Goal: Transaction & Acquisition: Purchase product/service

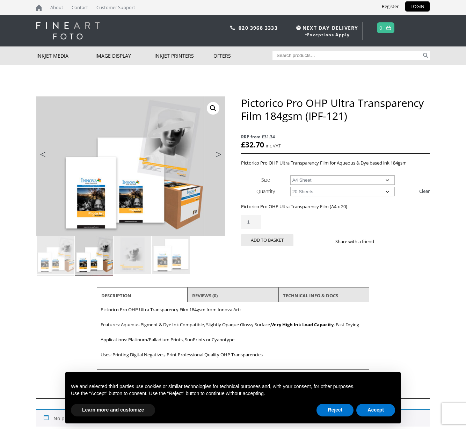
click at [331, 193] on select "Choose an option 20 Sheets" at bounding box center [342, 191] width 105 height 9
click at [331, 181] on select "Choose an option A4 Sheet A3+ Sheet" at bounding box center [342, 179] width 105 height 9
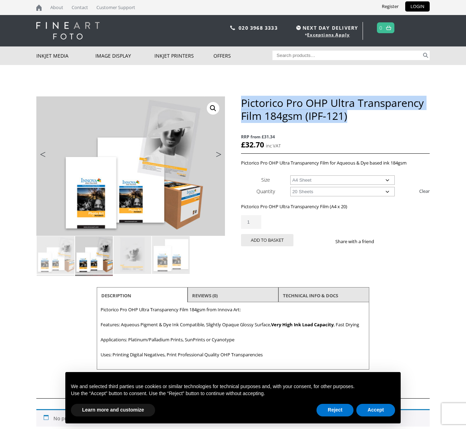
drag, startPoint x: 355, startPoint y: 117, endPoint x: 244, endPoint y: 102, distance: 112.4
click at [244, 102] on h1 "Pictorico Pro OHP Ultra Transparency Film 184gsm (IPF-121)" at bounding box center [335, 109] width 189 height 26
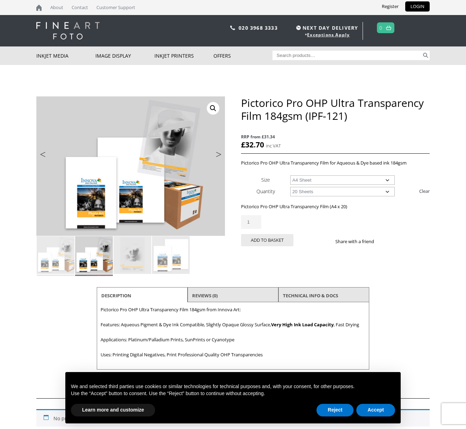
click at [346, 76] on div "🔍 Previous Next Pictorico Pro OHP Ultra Transparency Film 184gsm (IPF-121) RRP …" at bounding box center [232, 259] width 393 height 389
click at [396, 118] on h1 "Pictorico Pro OHP Ultra Transparency Film 184gsm (IPF-121)" at bounding box center [335, 109] width 189 height 26
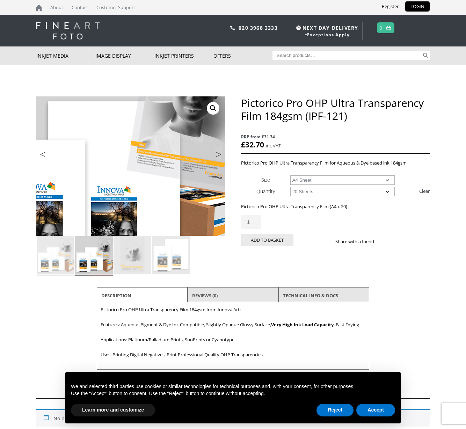
scroll to position [233, 0]
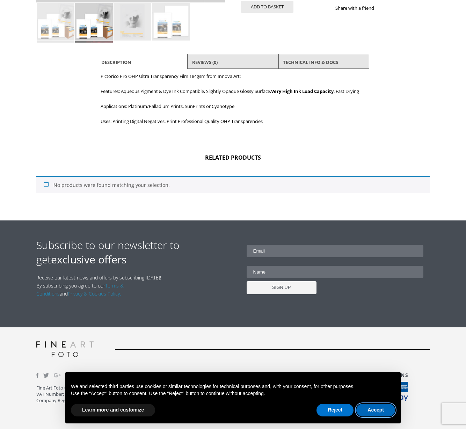
click at [374, 408] on button "Accept" at bounding box center [375, 410] width 39 height 13
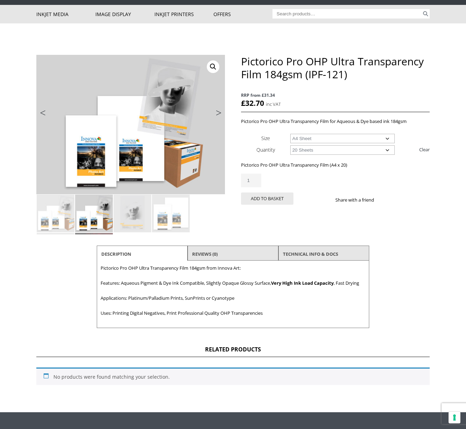
scroll to position [0, 0]
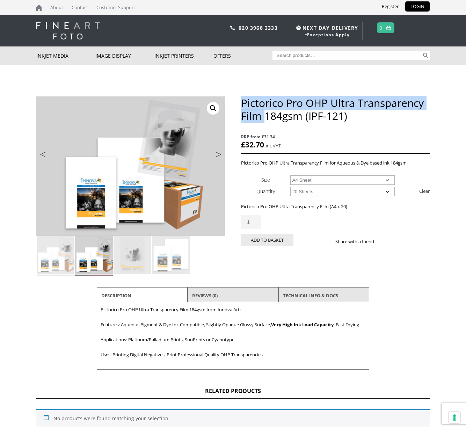
drag, startPoint x: 246, startPoint y: 97, endPoint x: 265, endPoint y: 113, distance: 25.3
click at [265, 113] on h1 "Pictorico Pro OHP Ultra Transparency Film 184gsm (IPF-121)" at bounding box center [335, 109] width 189 height 26
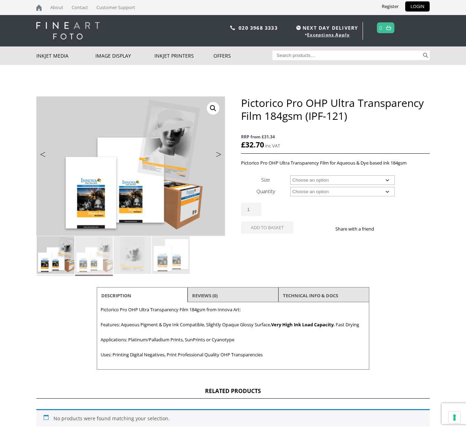
click at [292, 193] on select "Choose an option 20 Sheets 20m" at bounding box center [342, 191] width 105 height 9
select select "20-sheets"
click at [303, 181] on select "Choose an option A4 Sheet A3+ Sheet" at bounding box center [342, 179] width 105 height 9
select select "a4-sheet"
click at [306, 192] on select "Choose an option 20 Sheets" at bounding box center [342, 191] width 105 height 9
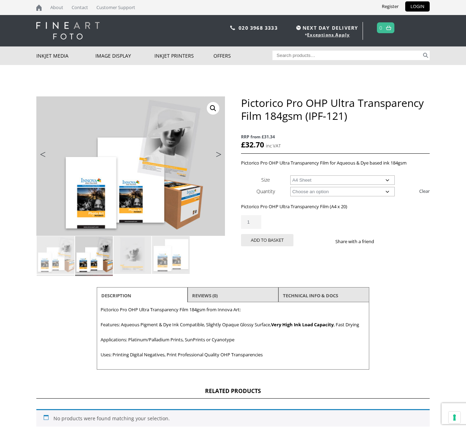
select select
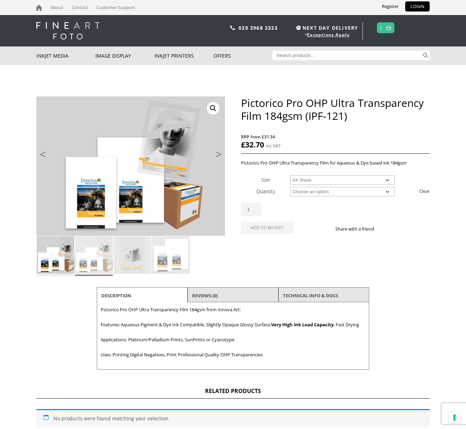
click at [306, 183] on select "Choose an option A4 Sheet A3+ Sheet 17" Wide Roll 24" Wide Roll 44" Wide Roll" at bounding box center [342, 179] width 105 height 9
select select "44-wide-roll"
click at [311, 192] on select "Choose an option 20m" at bounding box center [342, 191] width 105 height 9
select select "20m"
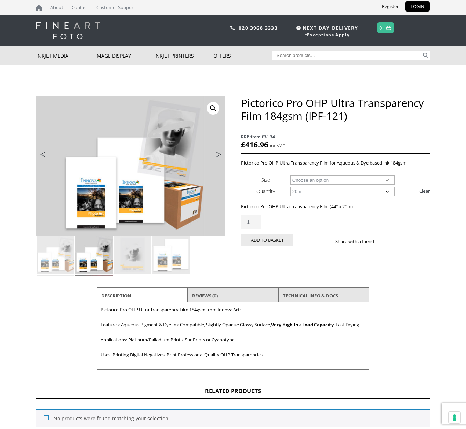
click at [301, 181] on select "Choose an option 17" Wide Roll 24" Wide Roll 44" Wide Roll" at bounding box center [342, 179] width 105 height 9
select select
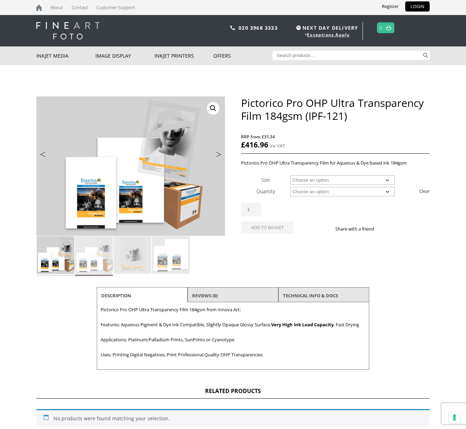
click at [308, 191] on select "Choose an option 20 Sheets 20m" at bounding box center [342, 191] width 105 height 9
select select "20-sheets"
click at [220, 153] on link "Next" at bounding box center [216, 156] width 20 height 6
